Goal: Transaction & Acquisition: Book appointment/travel/reservation

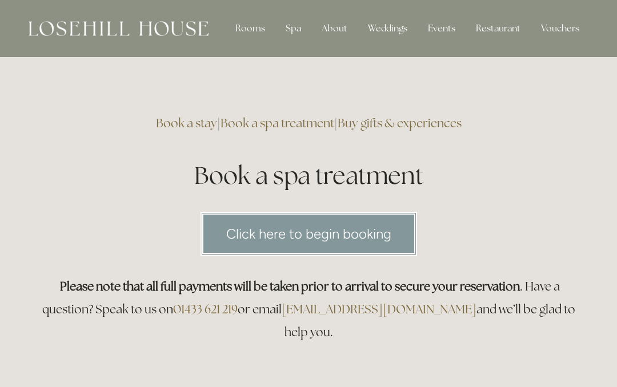
click at [291, 33] on div "Spa" at bounding box center [294, 28] width 34 height 23
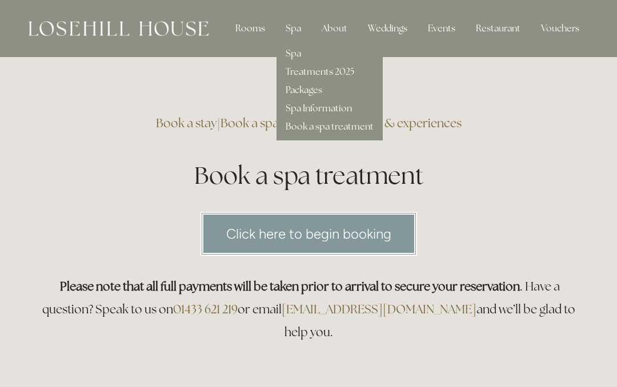
click at [305, 89] on link "Packages" at bounding box center [304, 90] width 37 height 12
click at [331, 73] on link "Treatments 2025" at bounding box center [320, 72] width 69 height 12
click at [303, 89] on link "Packages" at bounding box center [304, 90] width 37 height 12
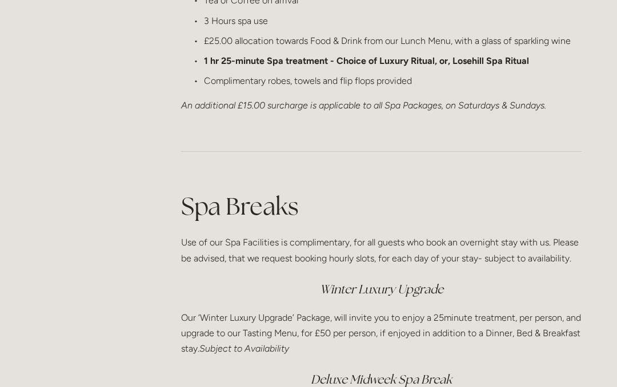
scroll to position [1320, 0]
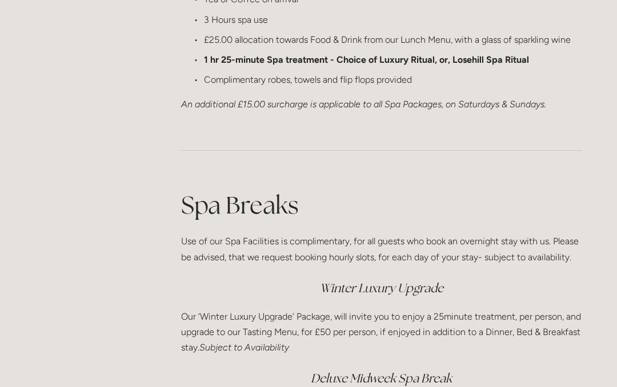
click at [245, 195] on h1 "Spa Breaks" at bounding box center [381, 206] width 401 height 34
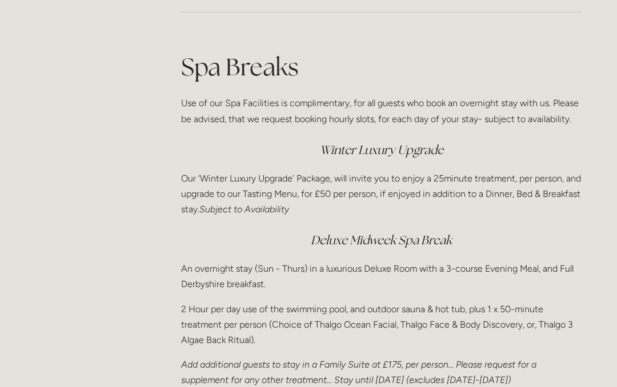
scroll to position [1458, 0]
click at [379, 235] on em "Deluxe Midweek Spa Break" at bounding box center [381, 240] width 141 height 15
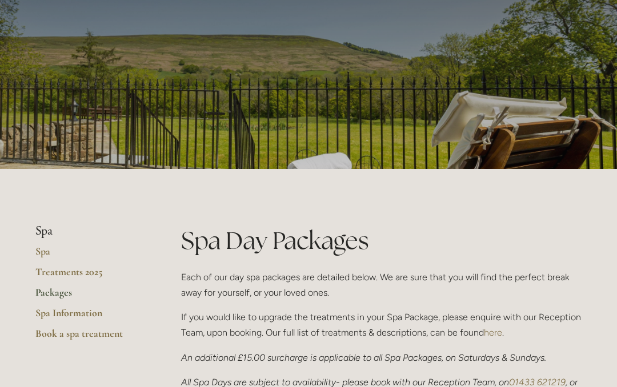
scroll to position [65, 0]
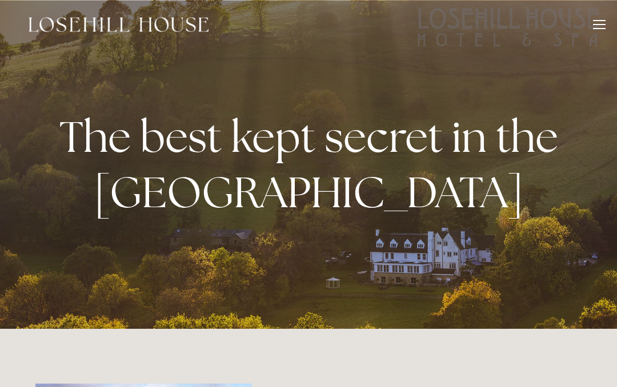
click at [598, 24] on div at bounding box center [599, 24] width 13 height 1
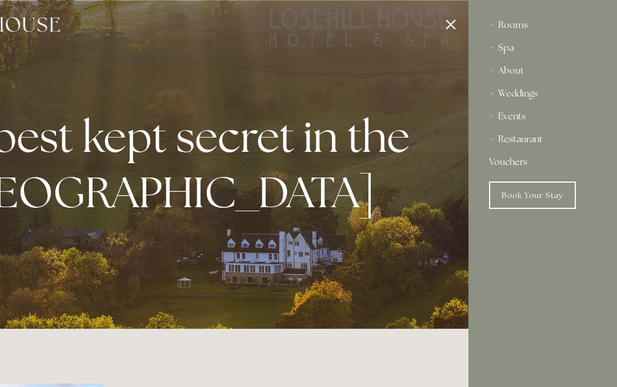
click at [522, 195] on link "Book Your Stay" at bounding box center [532, 195] width 87 height 27
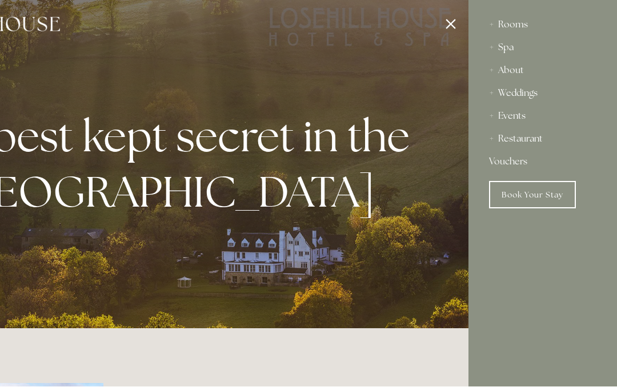
click at [325, 297] on div at bounding box center [159, 193] width 617 height 387
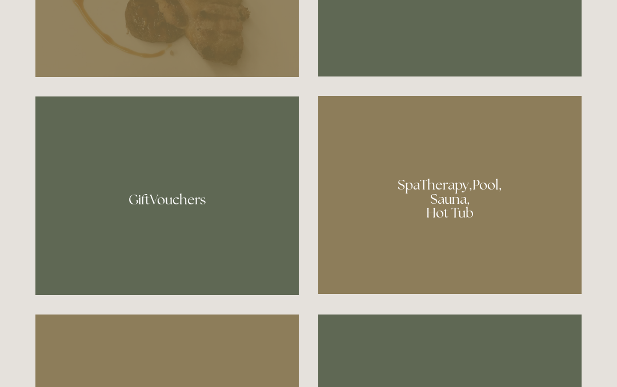
scroll to position [790, 0]
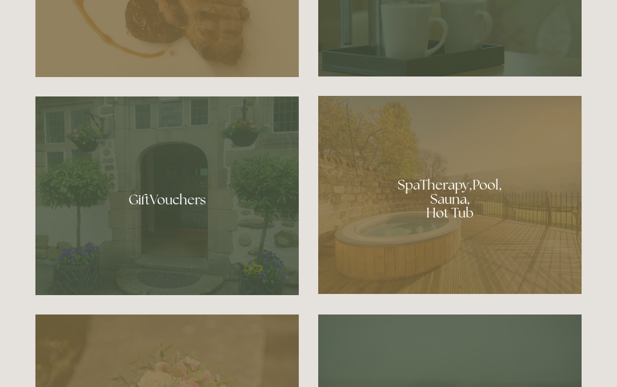
click at [456, 241] on div at bounding box center [449, 195] width 263 height 198
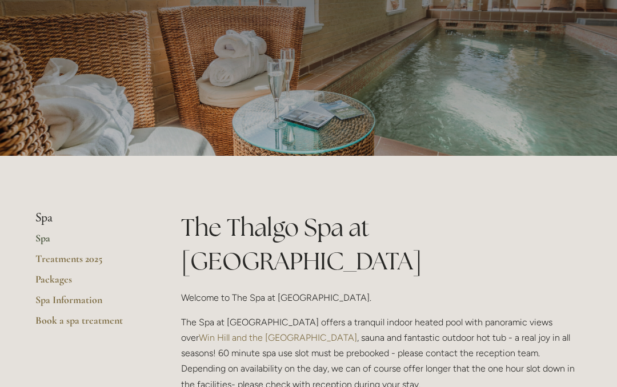
scroll to position [83, 0]
click at [52, 277] on link "Packages" at bounding box center [89, 284] width 109 height 21
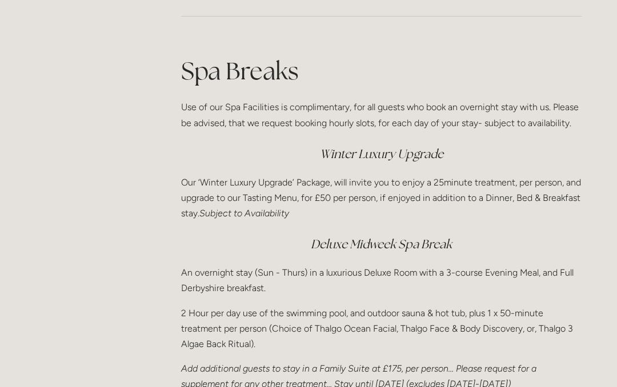
scroll to position [1454, 0]
click at [384, 237] on em "Deluxe Midweek Spa Break" at bounding box center [381, 244] width 141 height 15
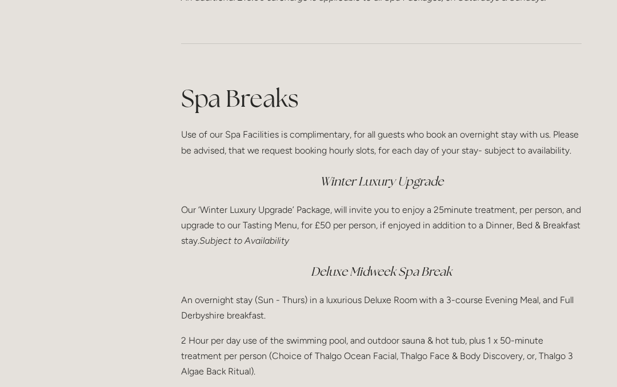
scroll to position [1426, 0]
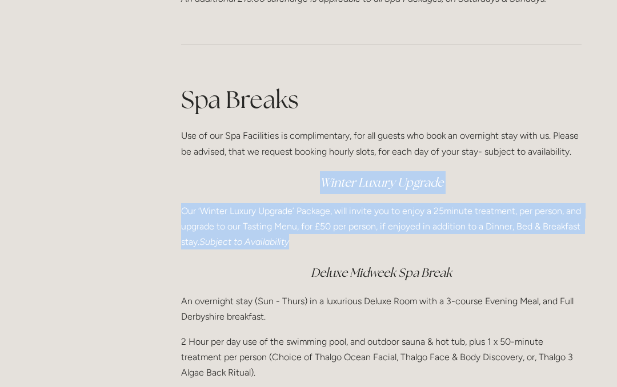
copy div "Winter Luxury Upgrade Our ‘Winter Luxury Upgrade’ Package, will invite you to e…"
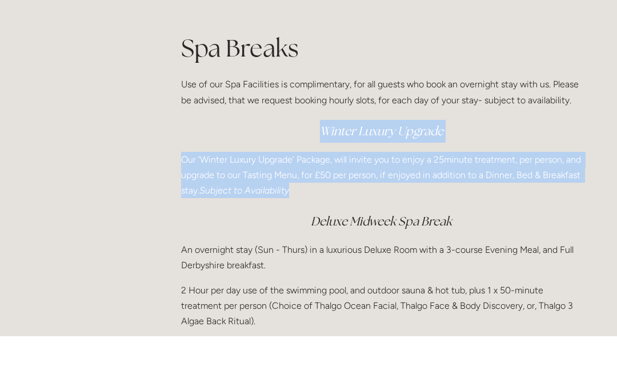
scroll to position [1477, 0]
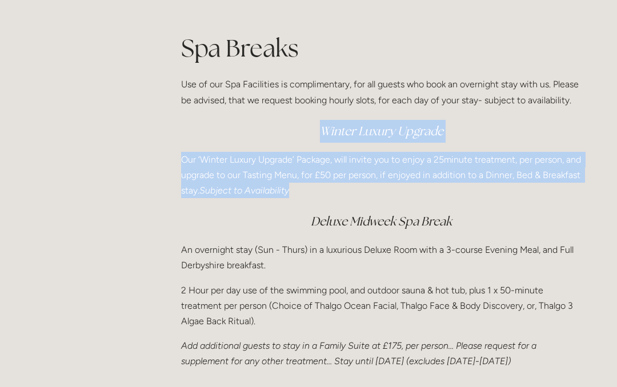
click at [424, 77] on p "Use of our Spa Facilities is complimentary, for all guests who book an overnigh…" at bounding box center [381, 92] width 401 height 31
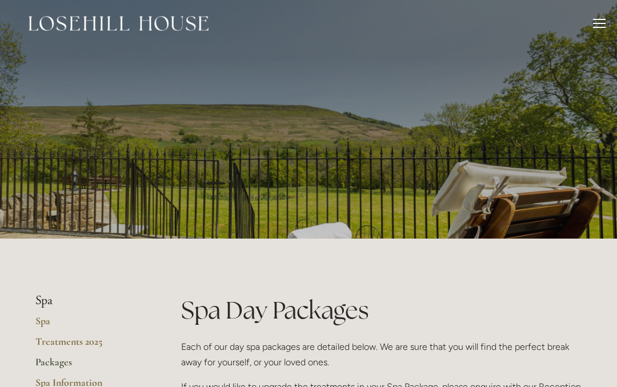
scroll to position [0, 0]
